Goal: Task Accomplishment & Management: Use online tool/utility

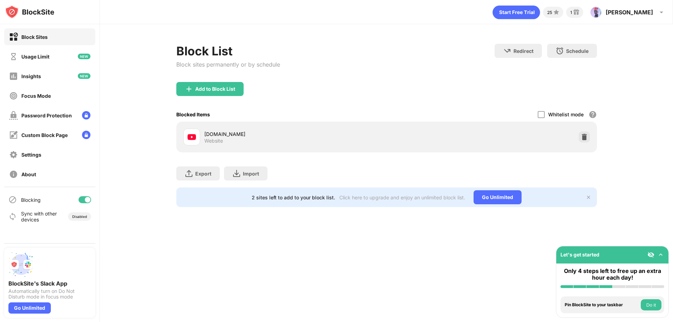
click at [53, 33] on div "Block Sites" at bounding box center [49, 36] width 91 height 17
click at [53, 54] on div "Usage Limit" at bounding box center [49, 56] width 91 height 17
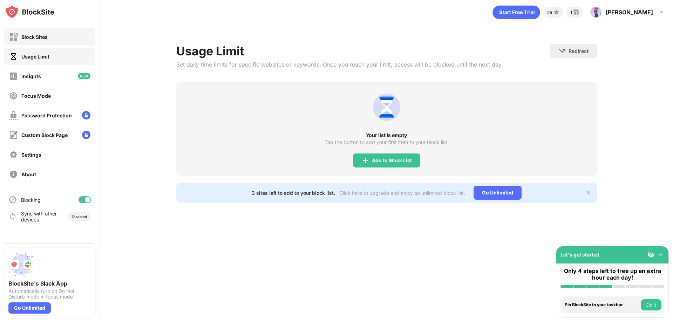
click at [32, 30] on div "Block Sites" at bounding box center [49, 36] width 91 height 17
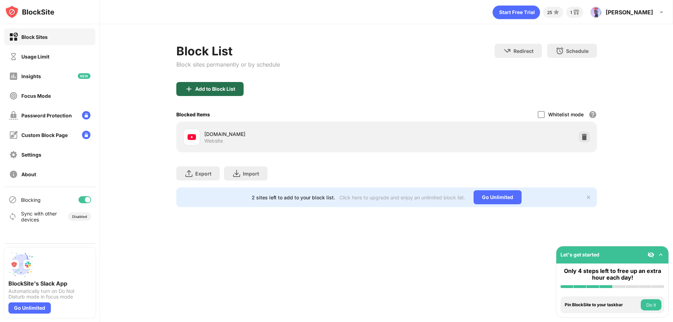
click at [204, 87] on div "Add to Block List" at bounding box center [215, 89] width 40 height 6
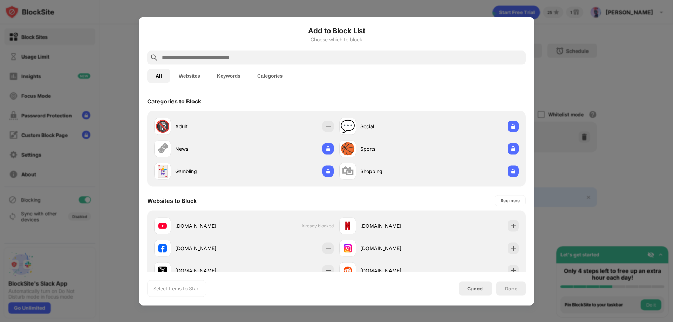
click at [560, 43] on div at bounding box center [336, 161] width 673 height 322
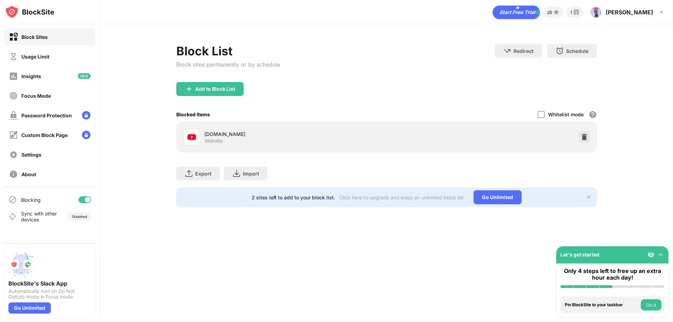
click at [560, 43] on div "Block List Block sites permanently or by schedule Redirect Choose a site to be …" at bounding box center [386, 125] width 573 height 203
